Goal: Information Seeking & Learning: Learn about a topic

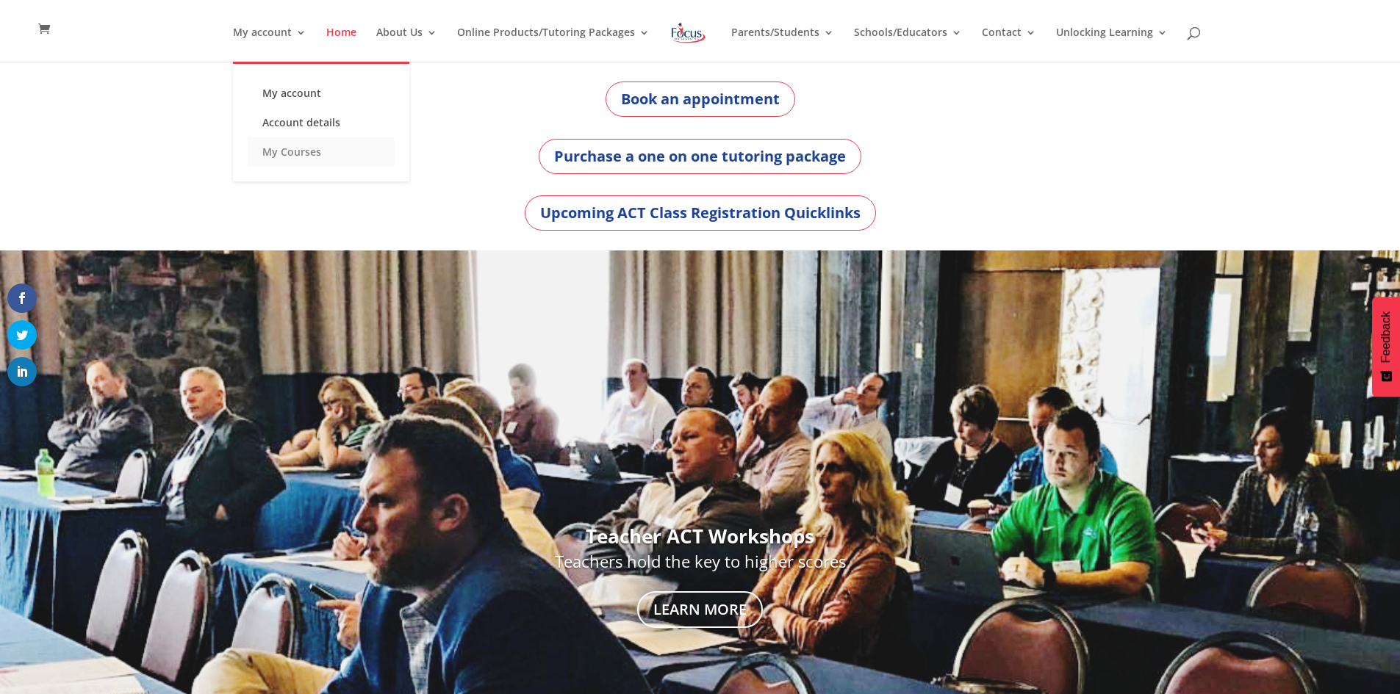
click at [317, 152] on link "My Courses" at bounding box center [321, 151] width 147 height 29
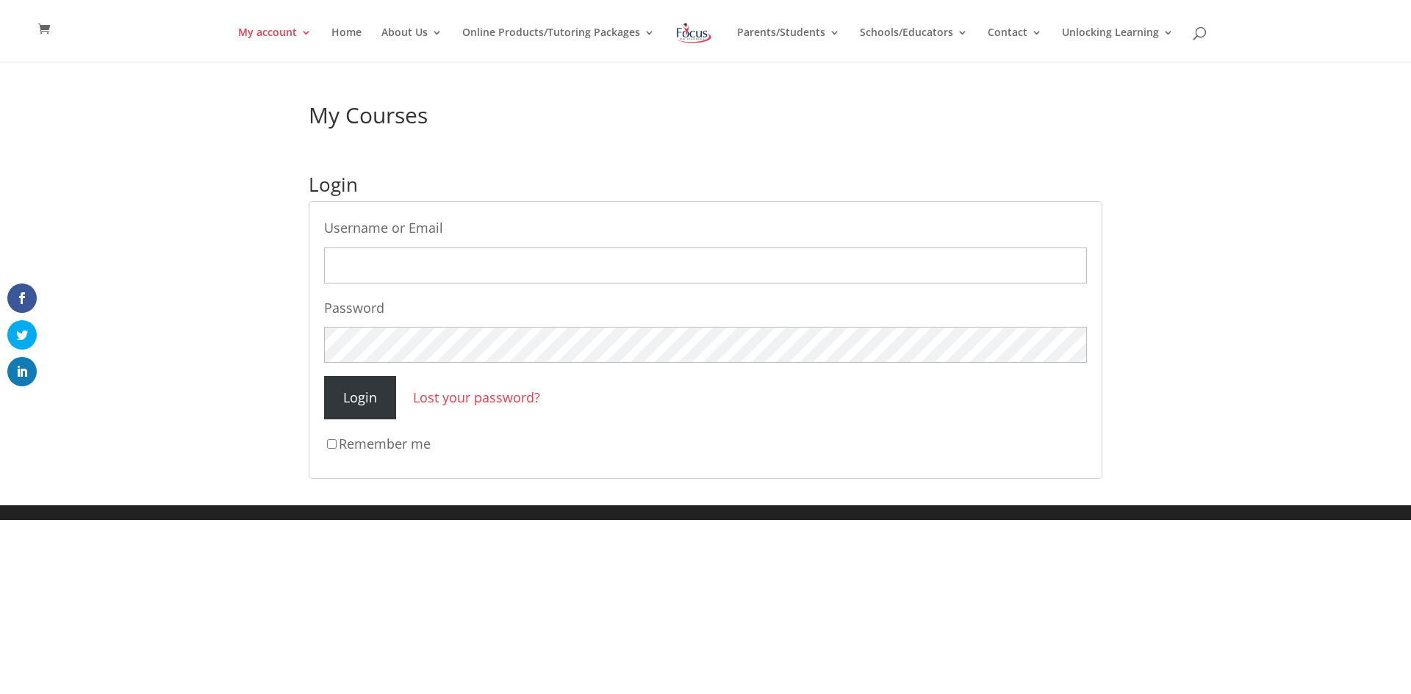
click at [678, 33] on img at bounding box center [694, 33] width 38 height 26
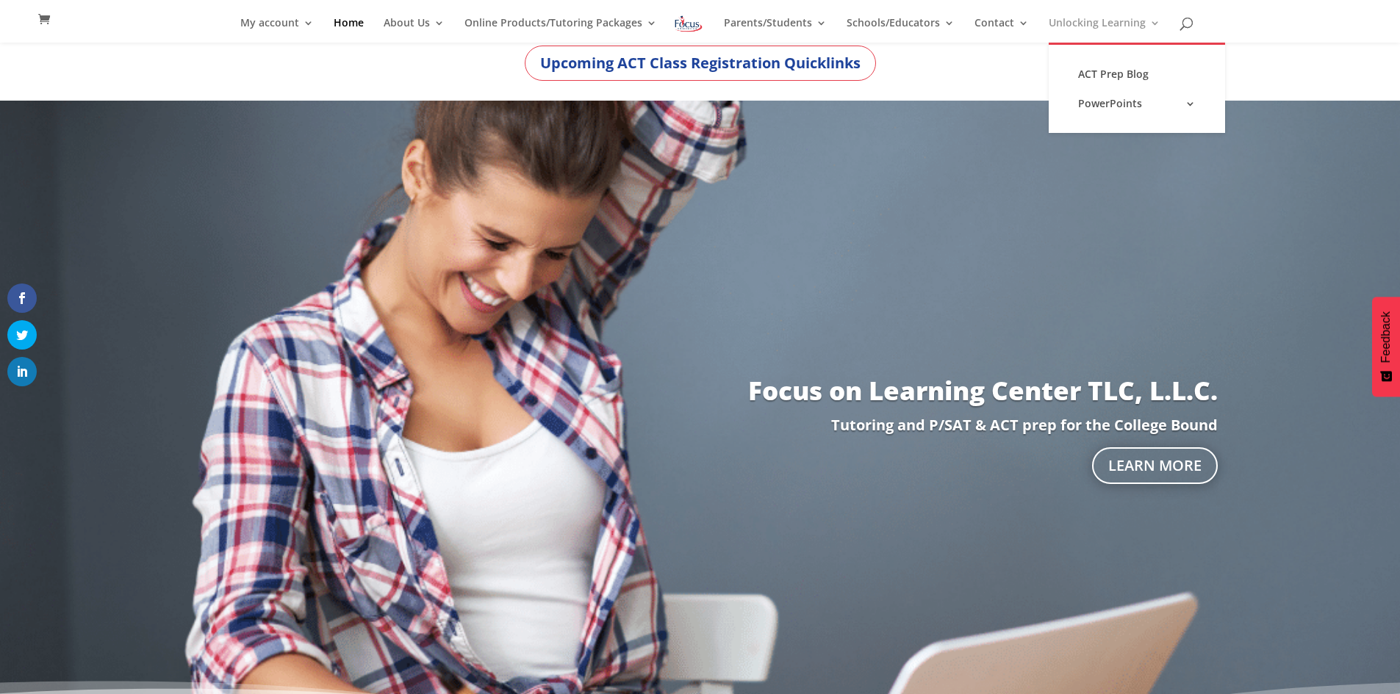
scroll to position [128, 0]
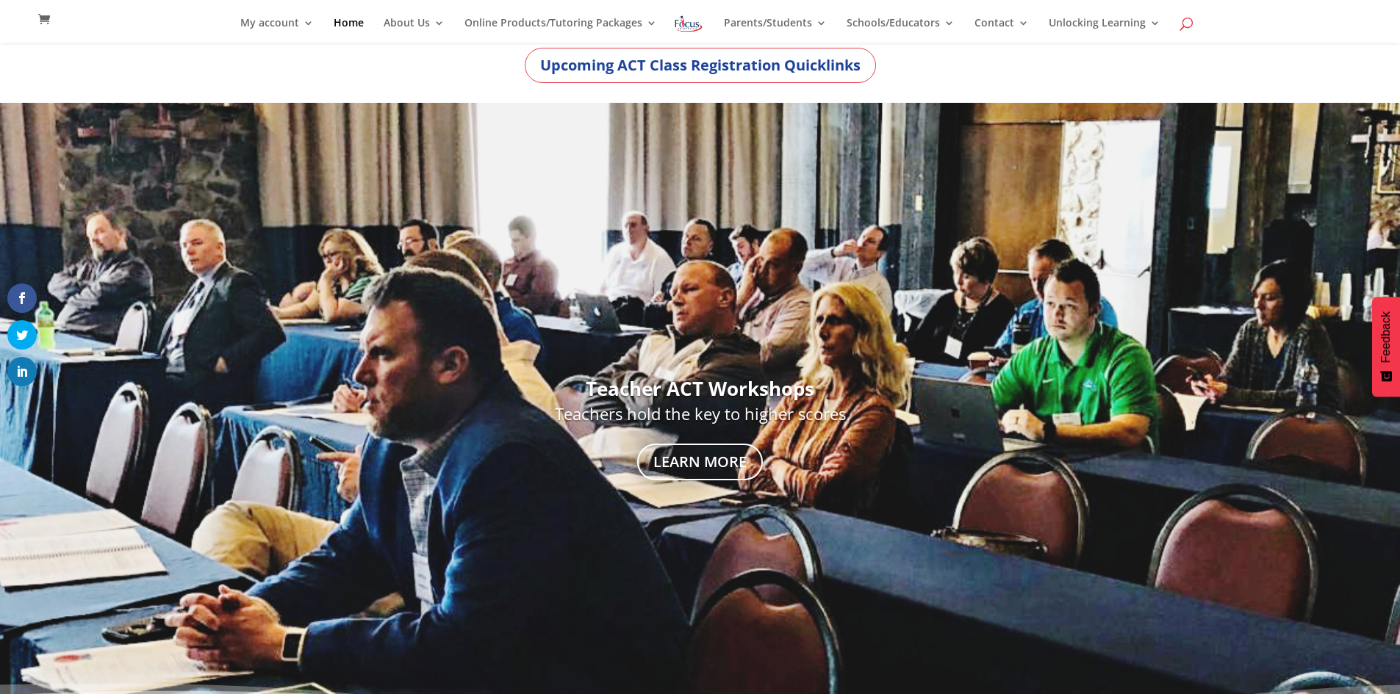
click at [1187, 26] on span at bounding box center [1187, 26] width 0 height 0
type input "PSAT 8/9"
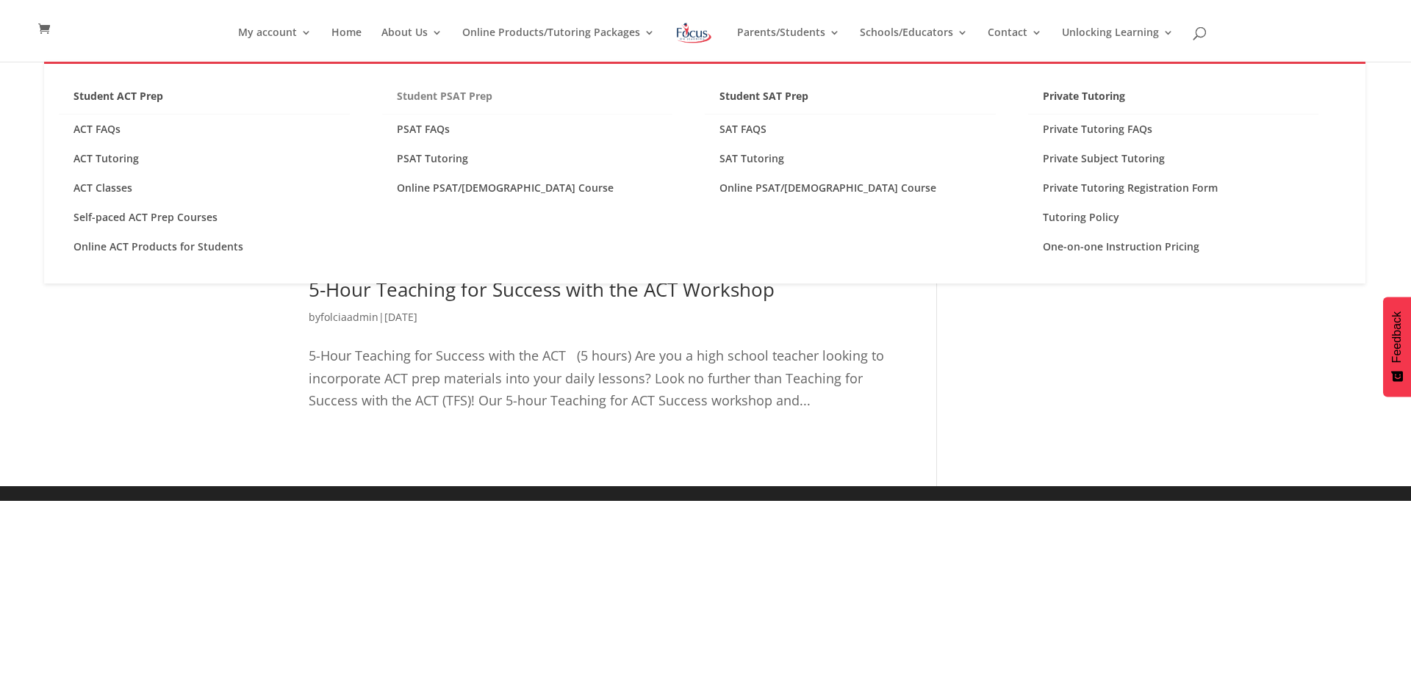
click at [461, 93] on link "Student PSAT Prep" at bounding box center [527, 100] width 291 height 29
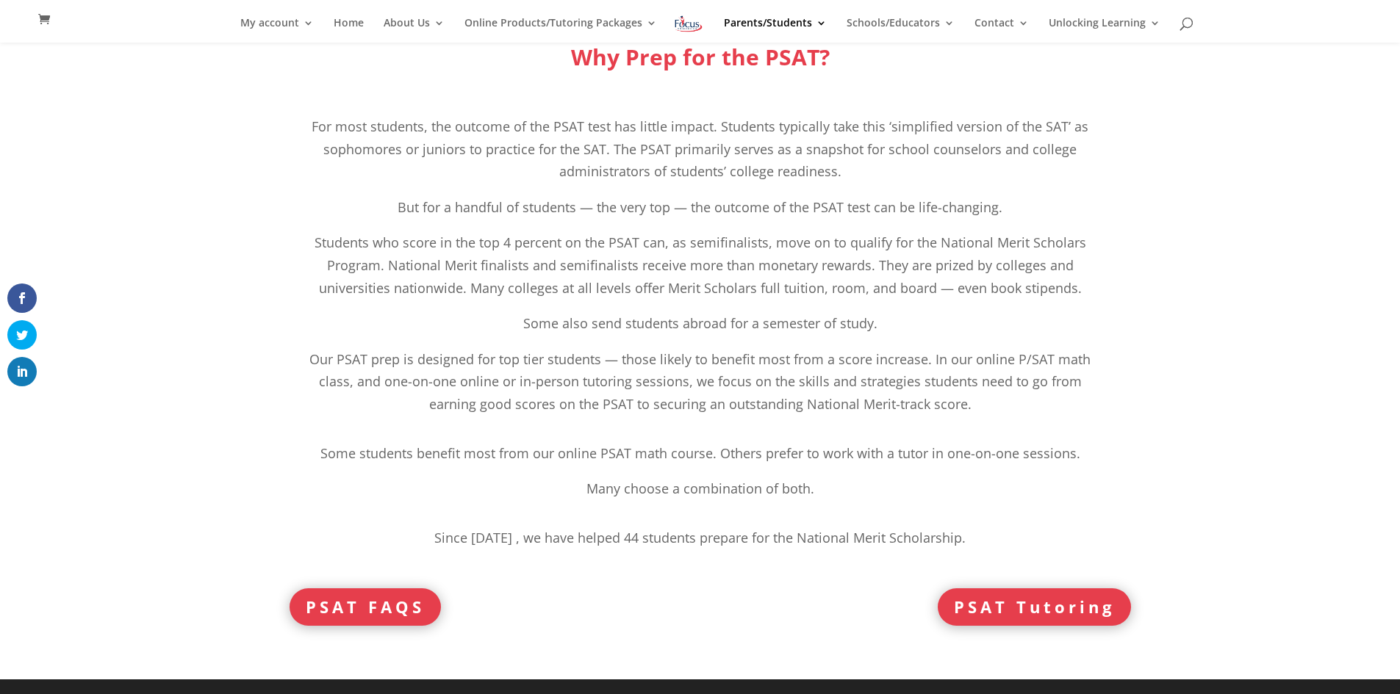
scroll to position [154, 0]
click at [1023, 625] on link "PSAT Tutoring" at bounding box center [1034, 607] width 193 height 37
